Goal: Register for event/course

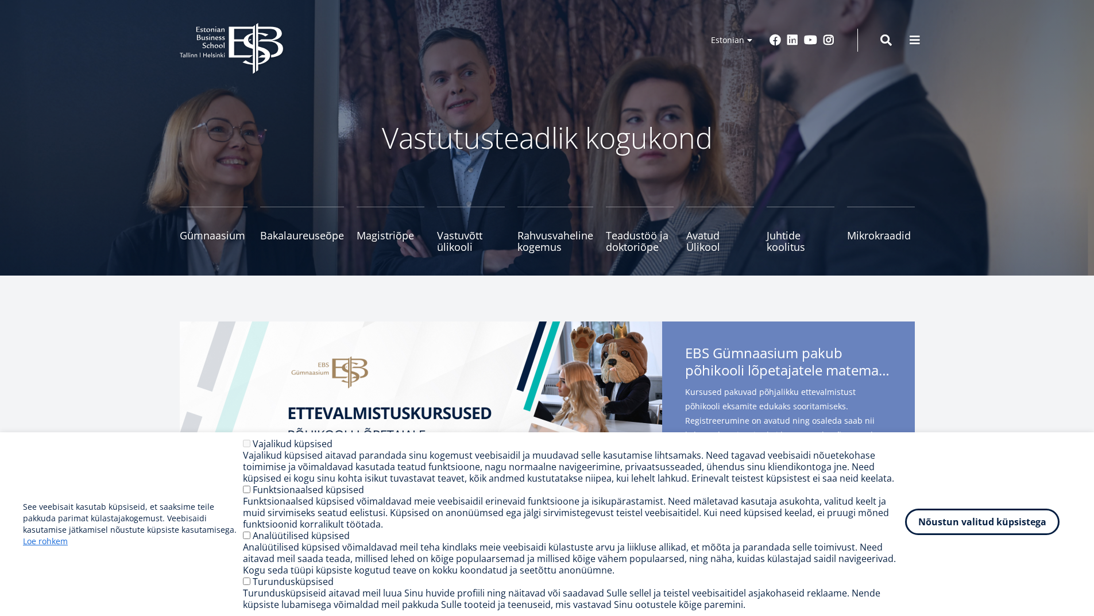
click at [975, 526] on button "Nõustun valitud küpsistega" at bounding box center [982, 522] width 154 height 26
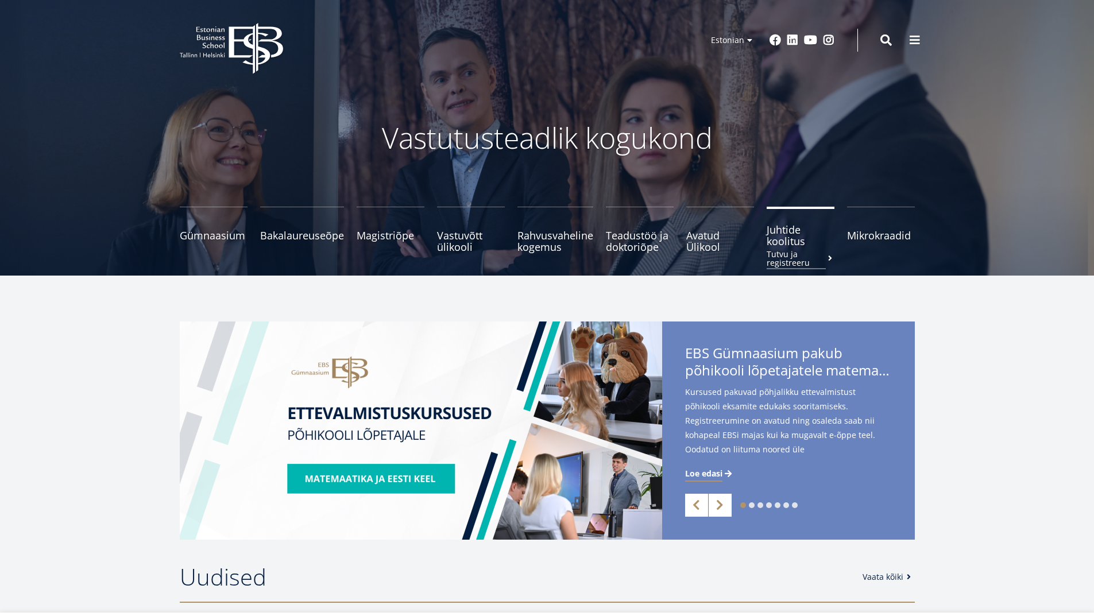
click at [787, 240] on span "Juhtide koolitus Tutvu ja registreeru" at bounding box center [800, 235] width 68 height 23
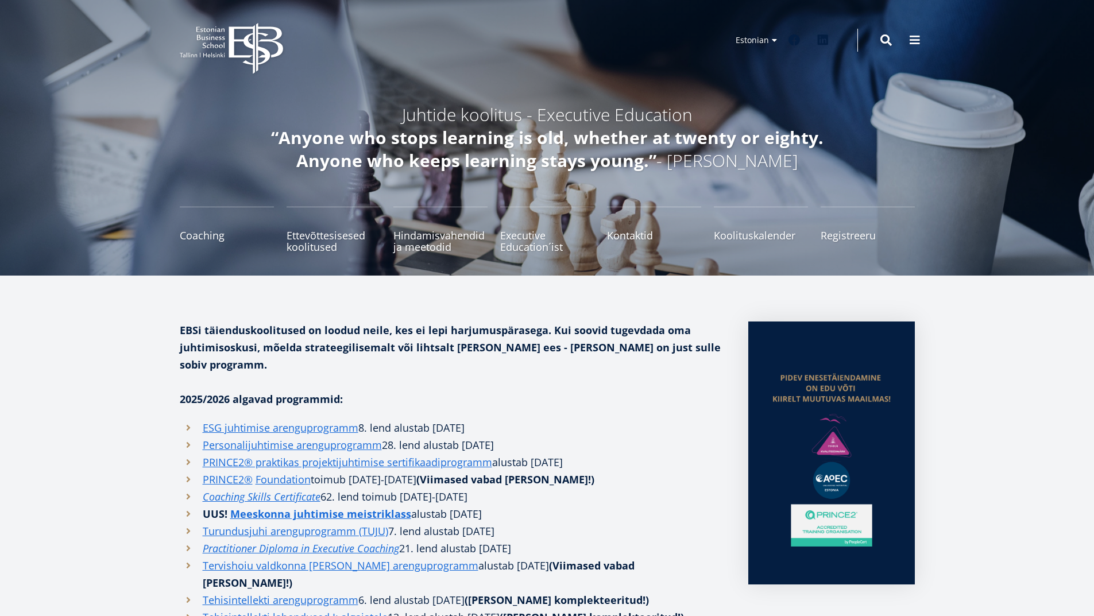
scroll to position [57, 0]
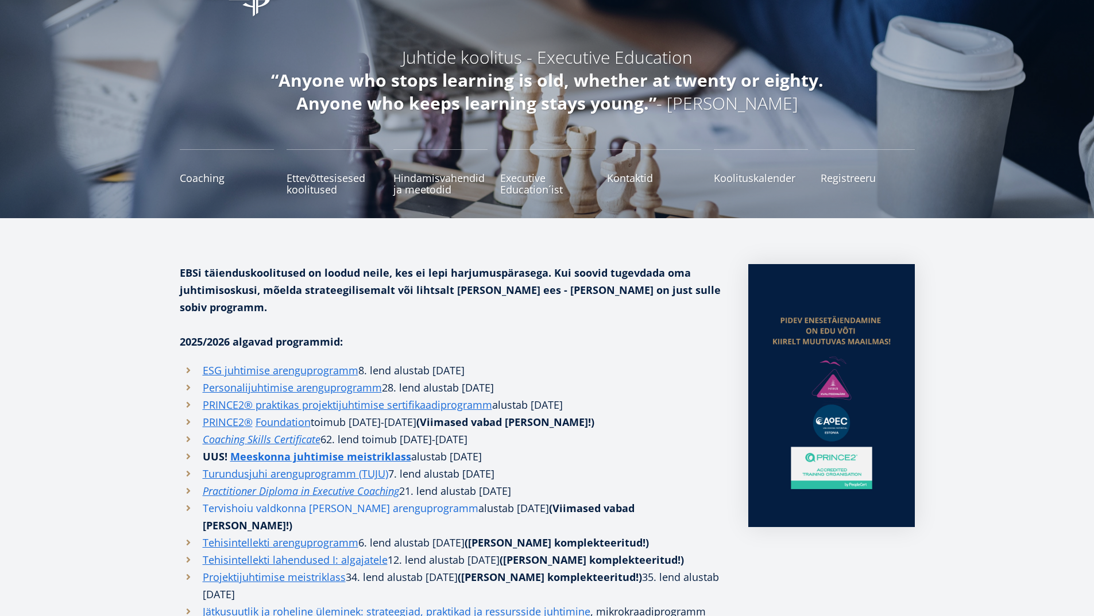
click at [377, 499] on link "Tervishoiu valdkonna [PERSON_NAME] arenguprogramm" at bounding box center [341, 507] width 276 height 17
